Goal: Check status: Check status

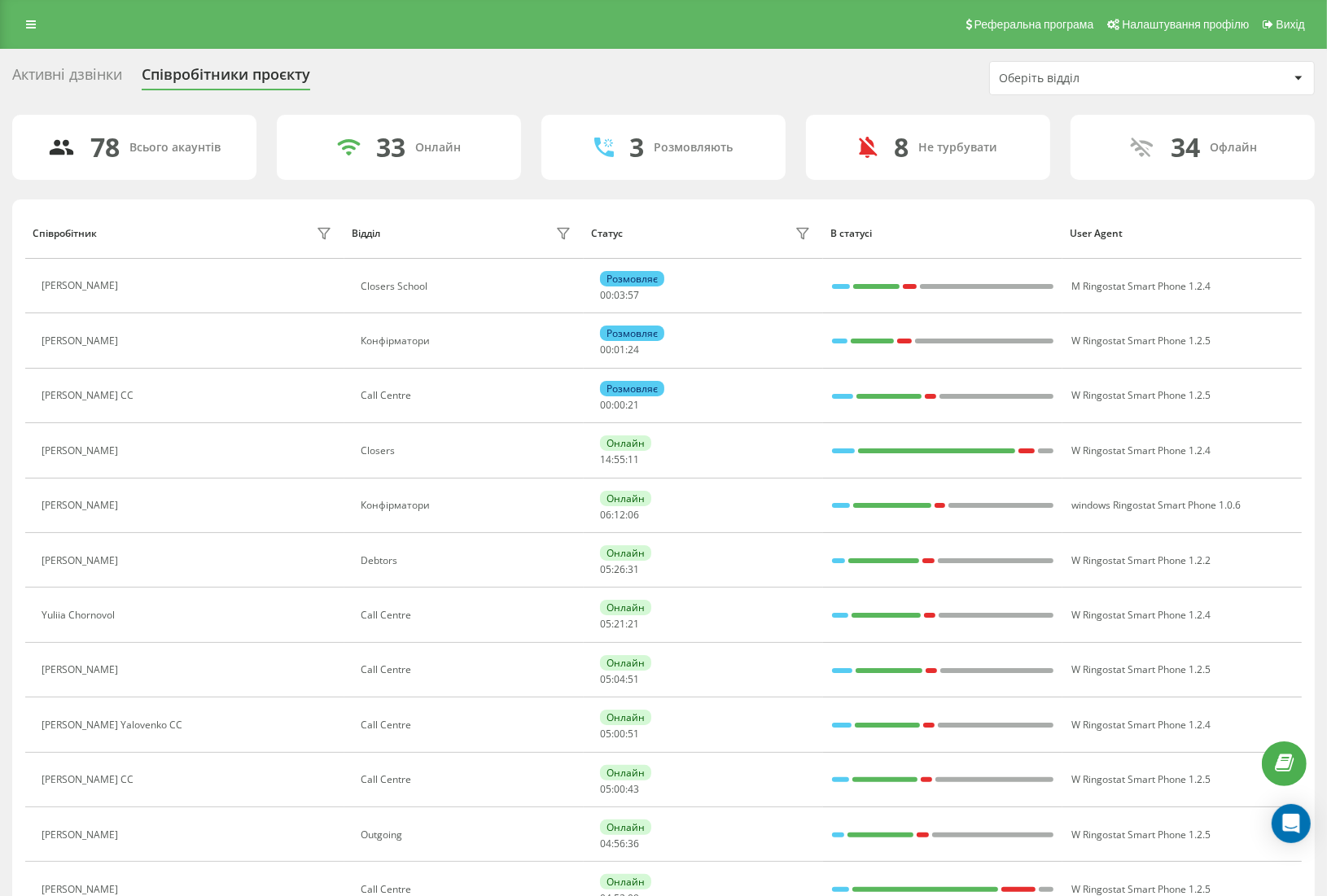
click at [1030, 79] on div "Оберіть відділ" at bounding box center [1096, 79] width 195 height 13
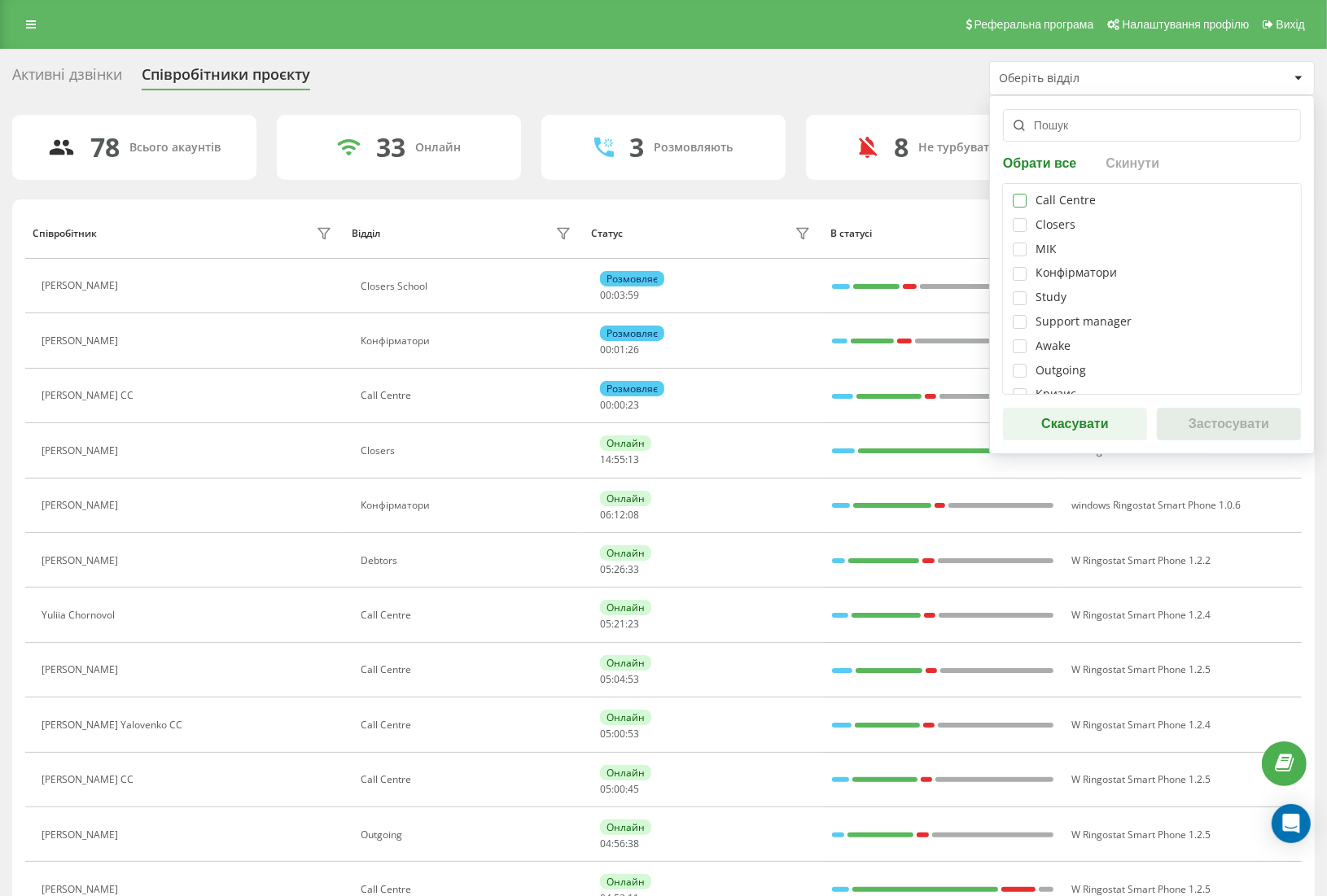
click at [1019, 194] on label at bounding box center [1019, 194] width 13 height 0
checkbox input "true"
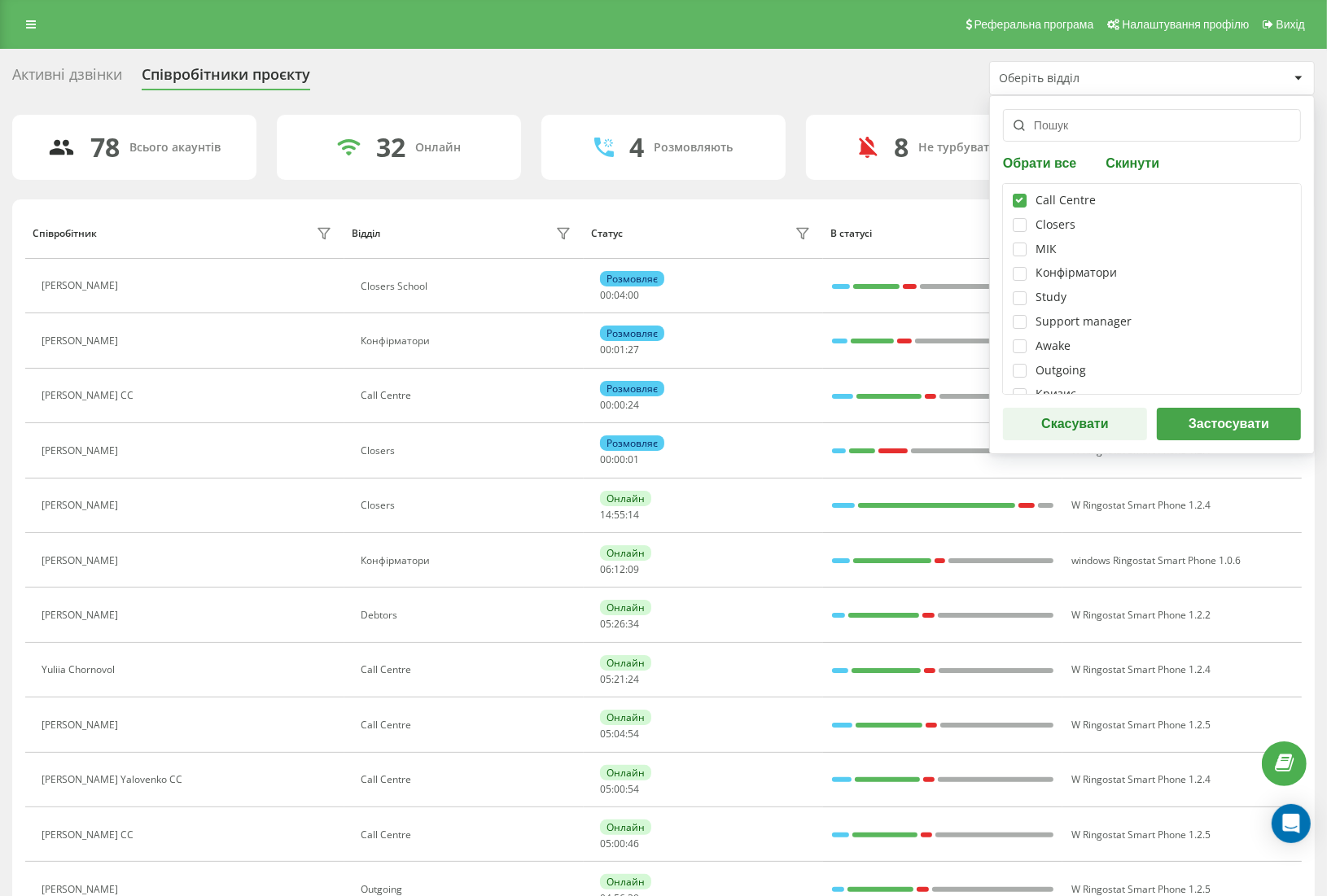
click at [1223, 425] on button "Застосувати" at bounding box center [1228, 424] width 144 height 33
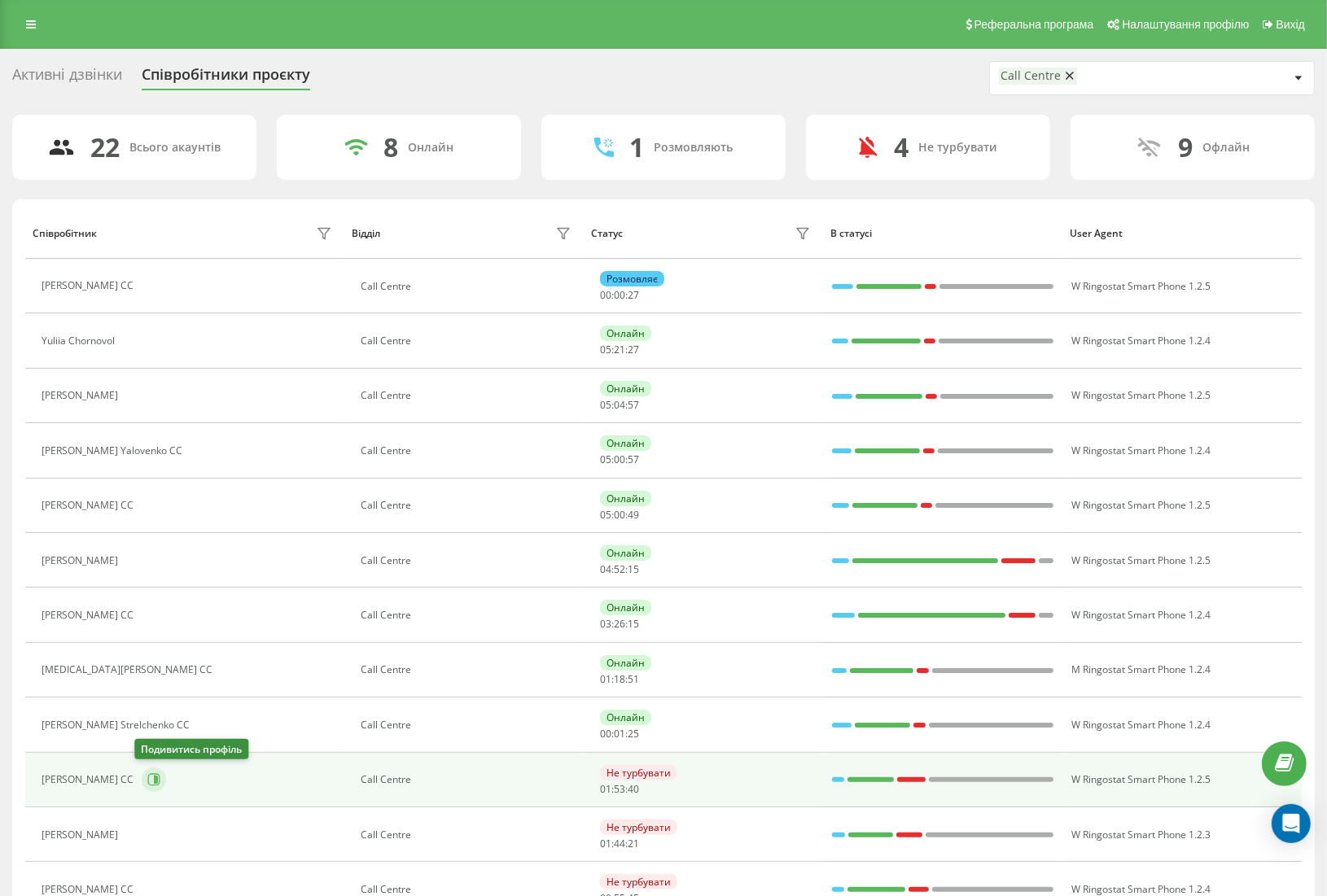
click at [148, 779] on icon at bounding box center [154, 780] width 13 height 13
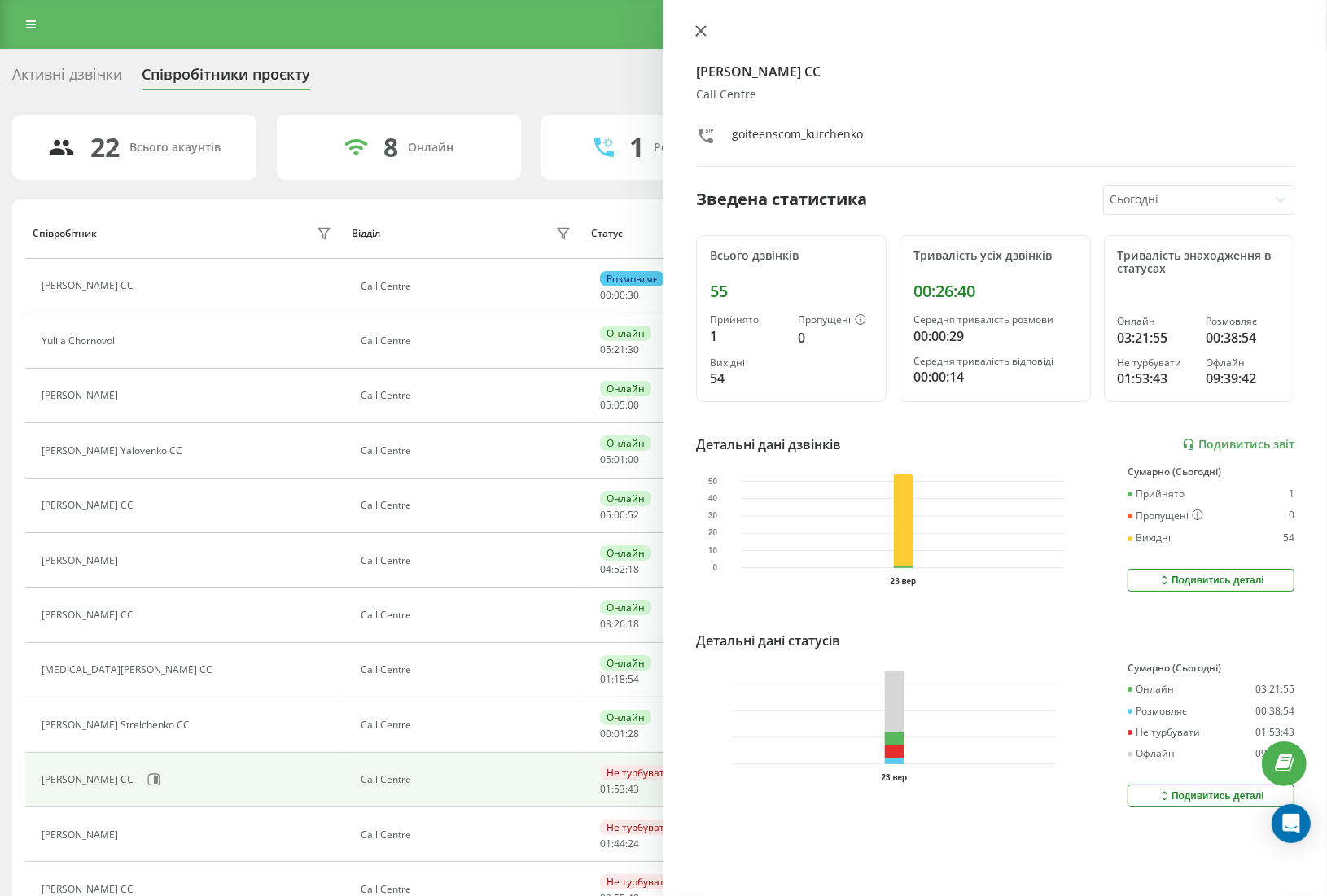
click at [701, 32] on icon at bounding box center [701, 31] width 12 height 11
